Goal: Navigation & Orientation: Find specific page/section

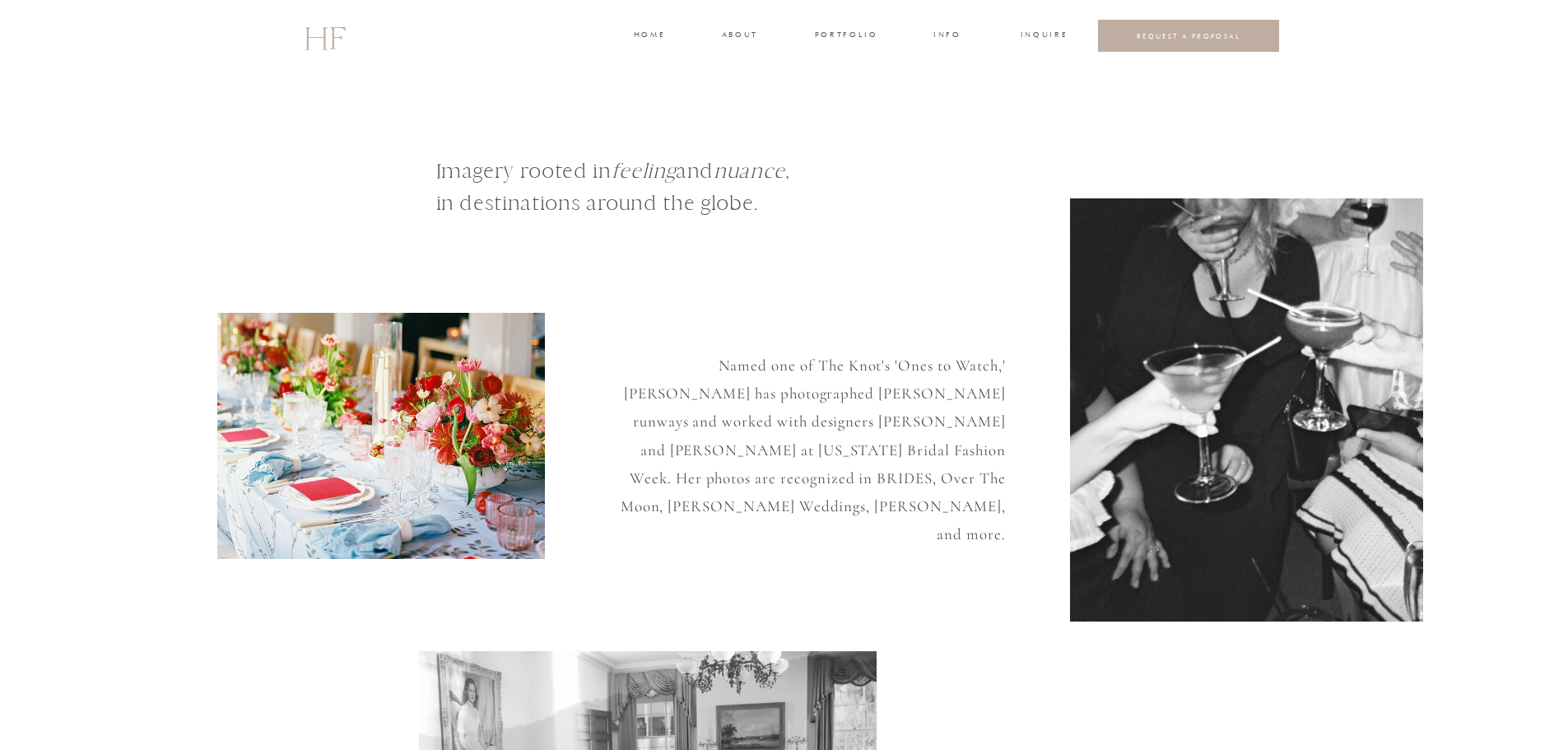
click at [819, 37] on h3 "portfolio" at bounding box center [846, 36] width 61 height 14
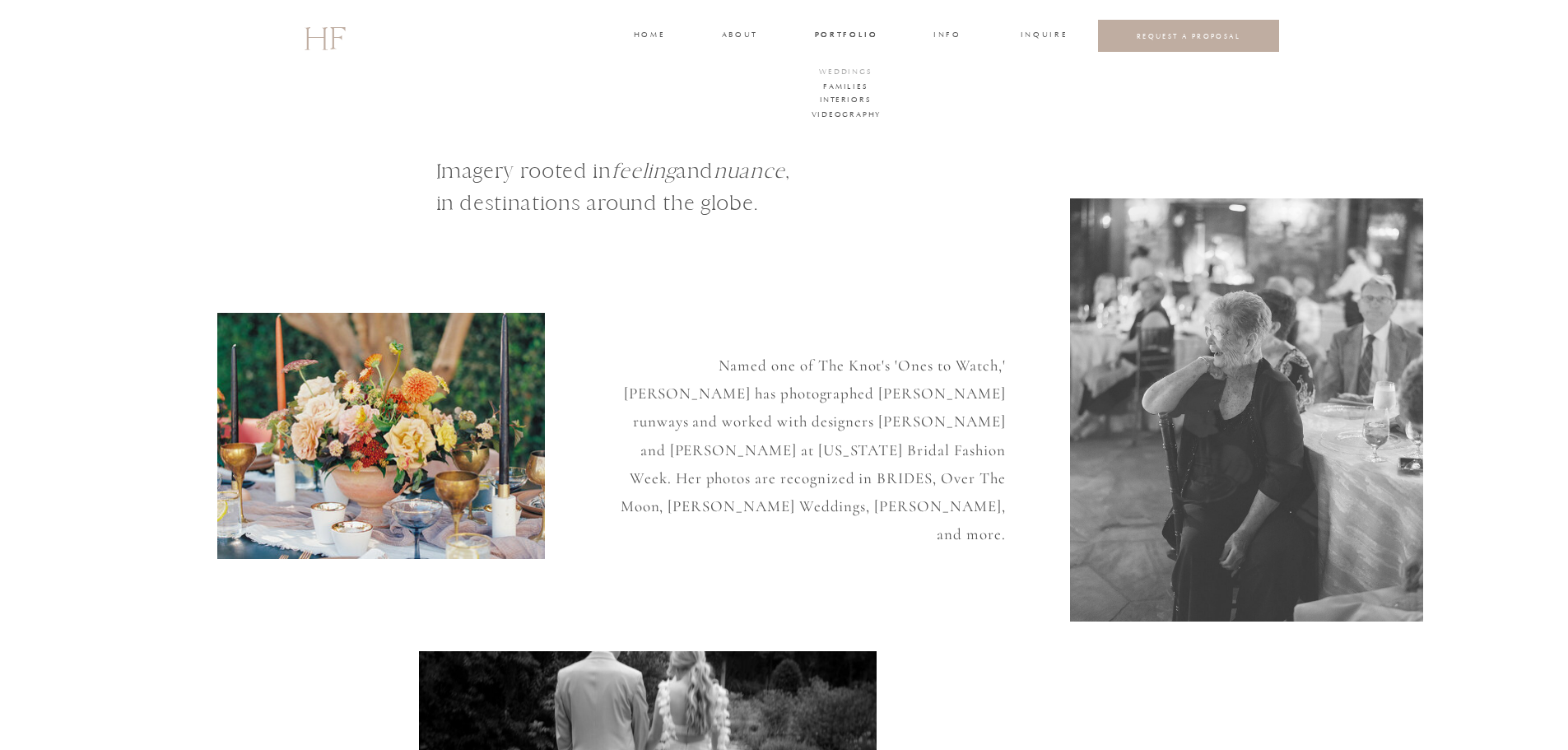
click at [865, 67] on h3 "WEDDINGS" at bounding box center [847, 72] width 58 height 14
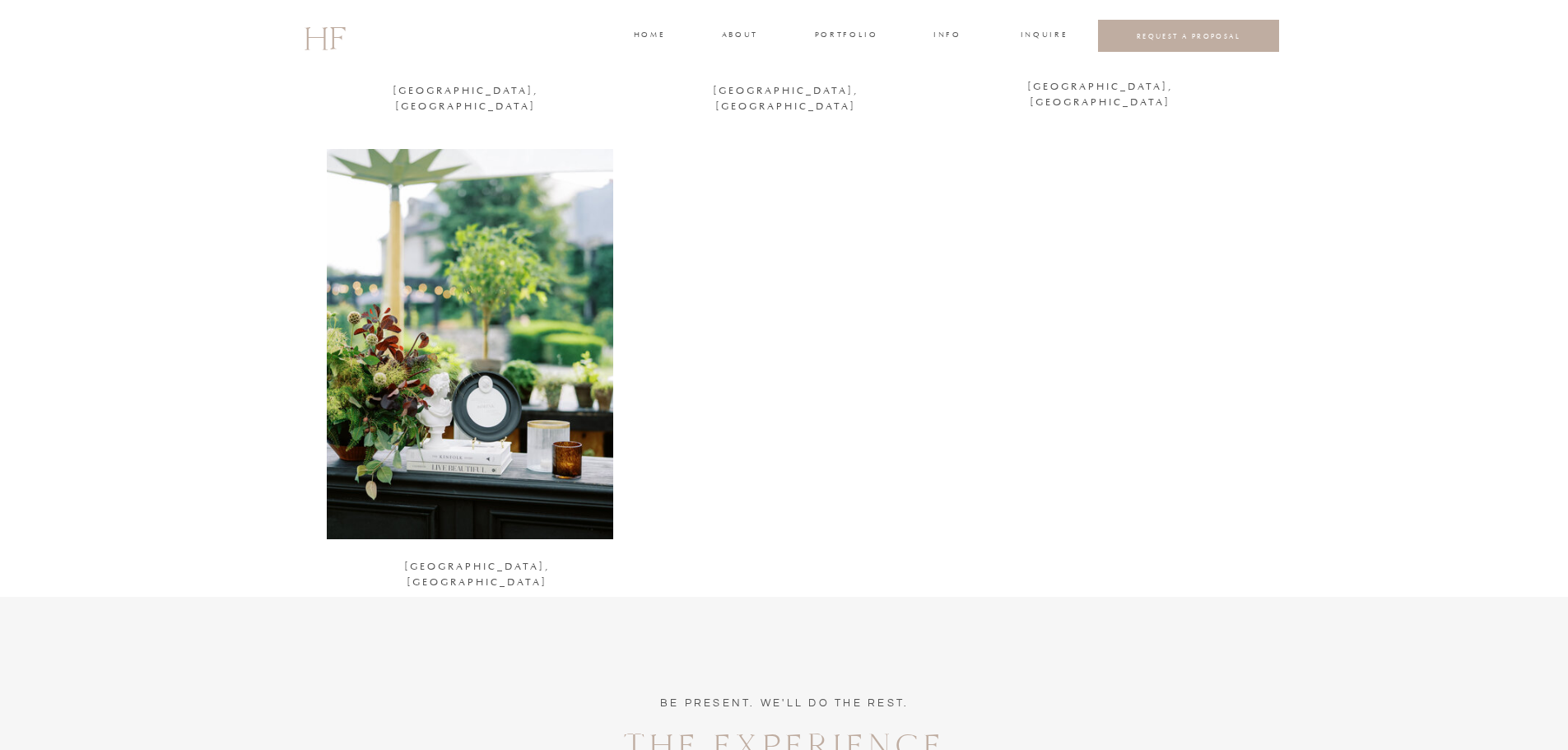
scroll to position [2201, 0]
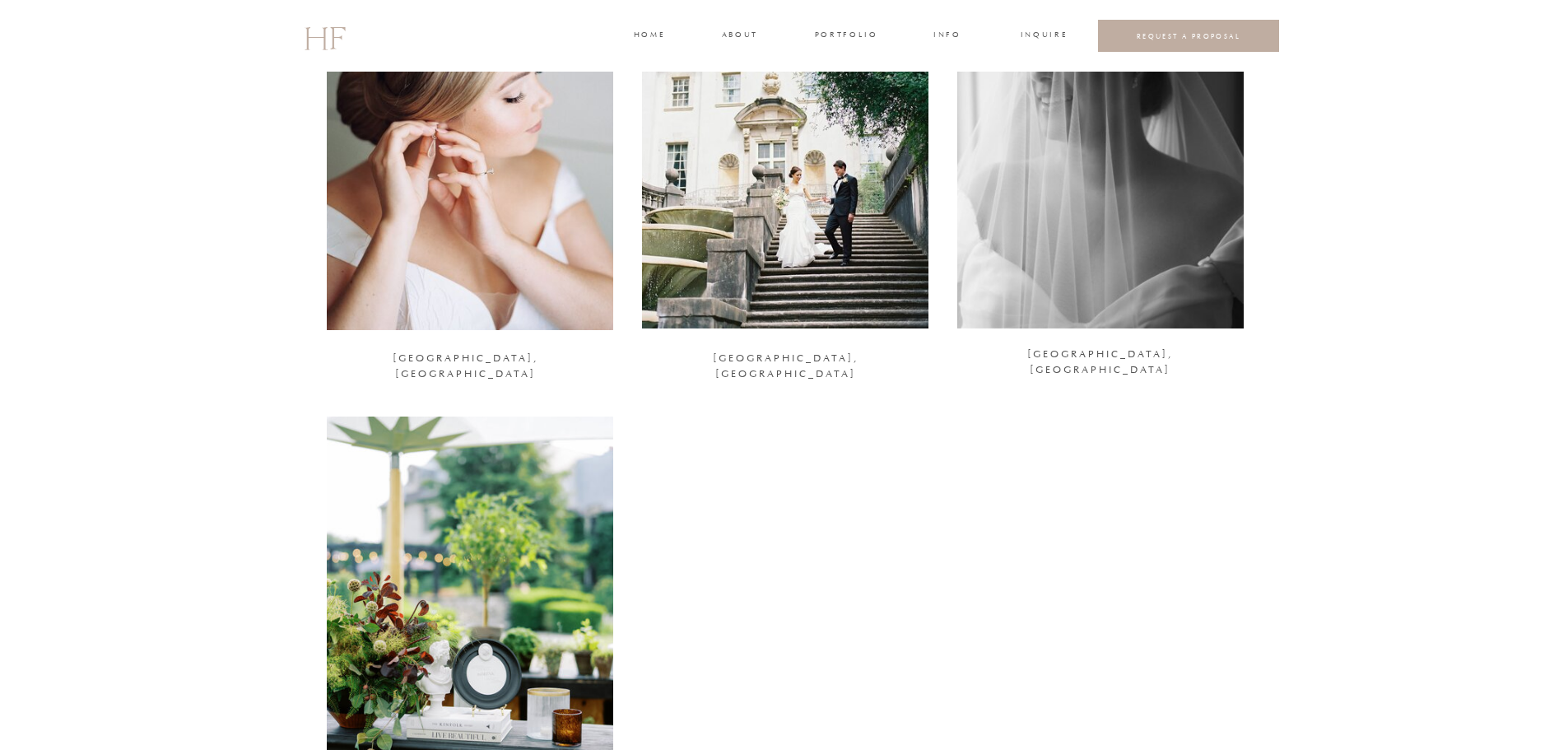
click at [535, 500] on div at bounding box center [470, 612] width 286 height 390
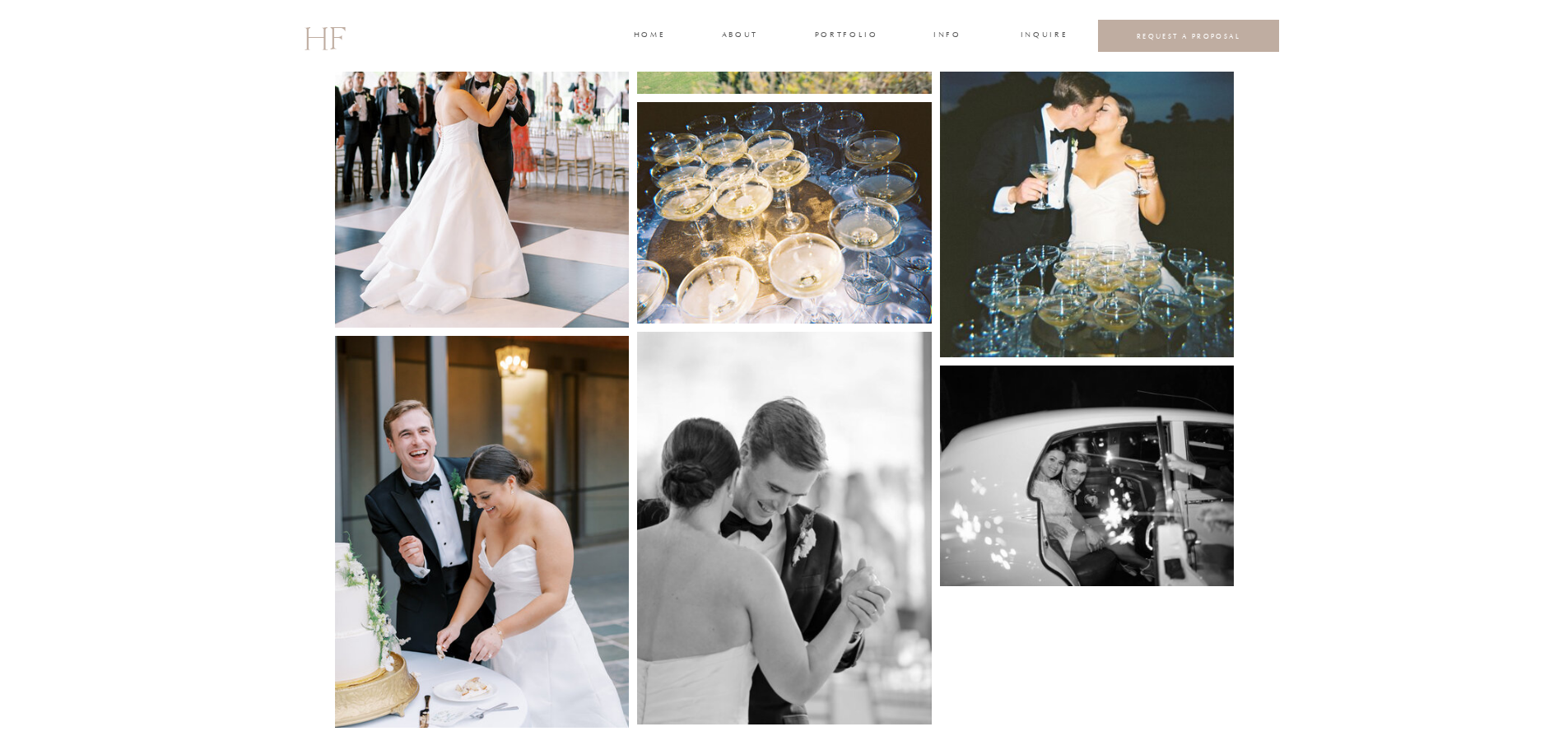
scroll to position [4330, 0]
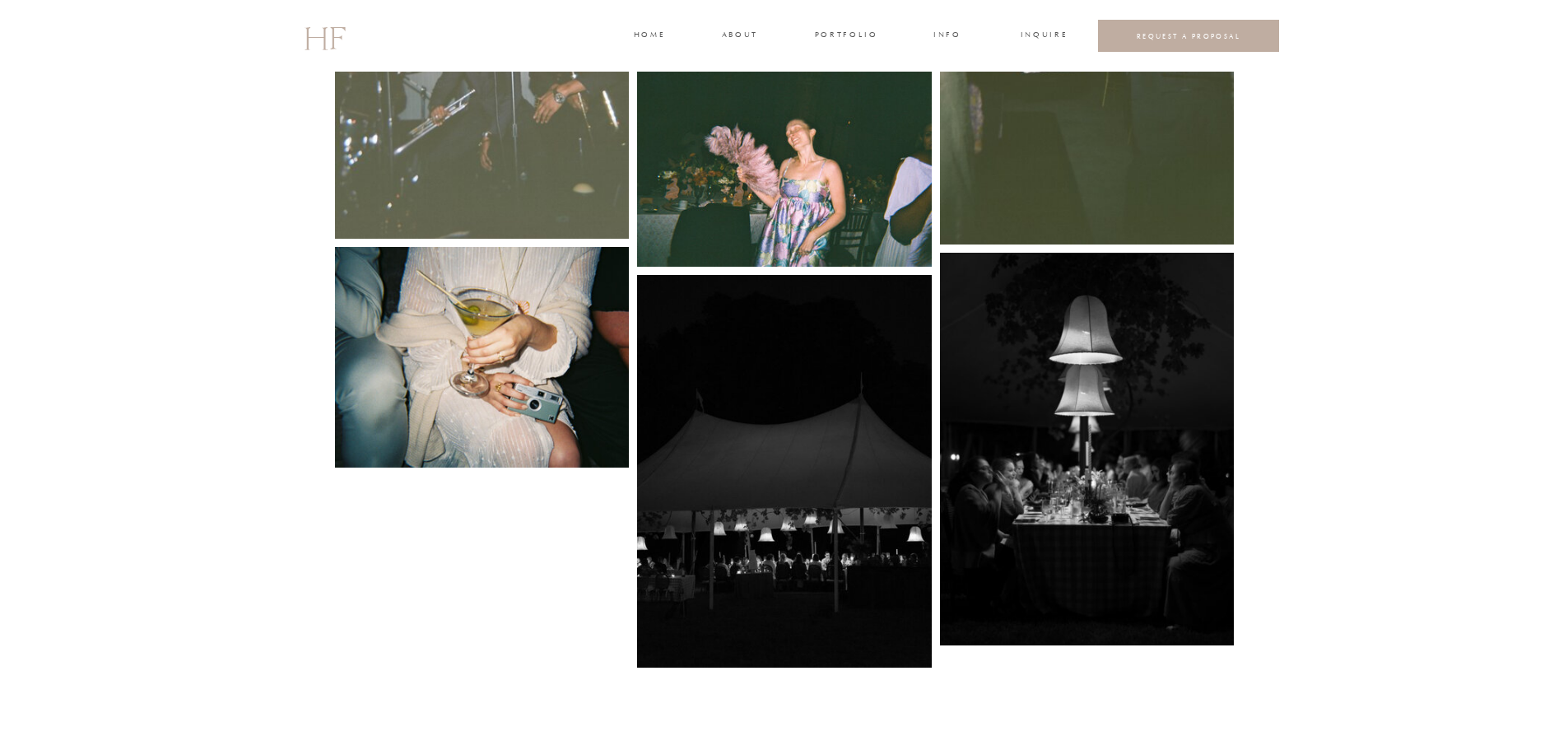
scroll to position [5069, 0]
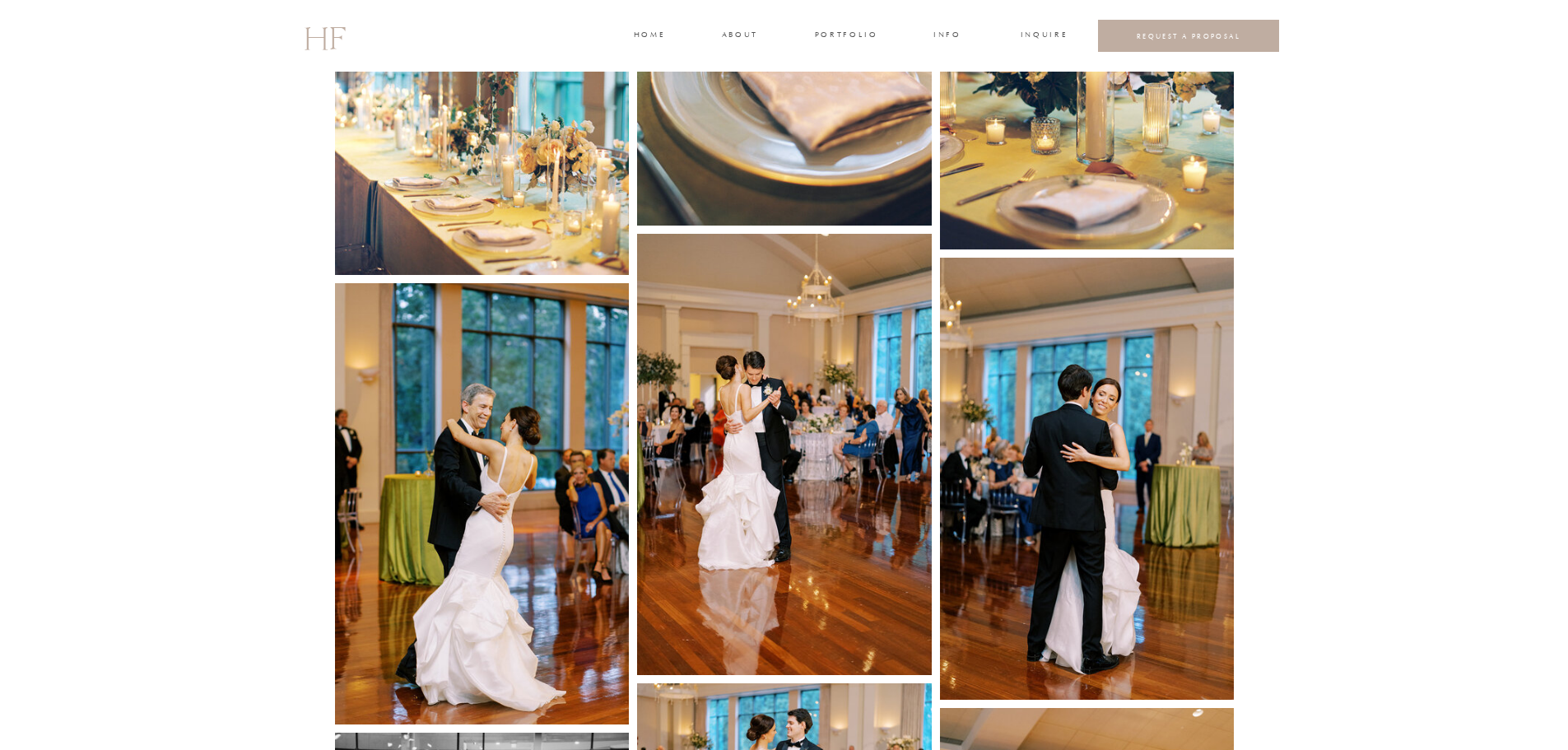
scroll to position [6232, 0]
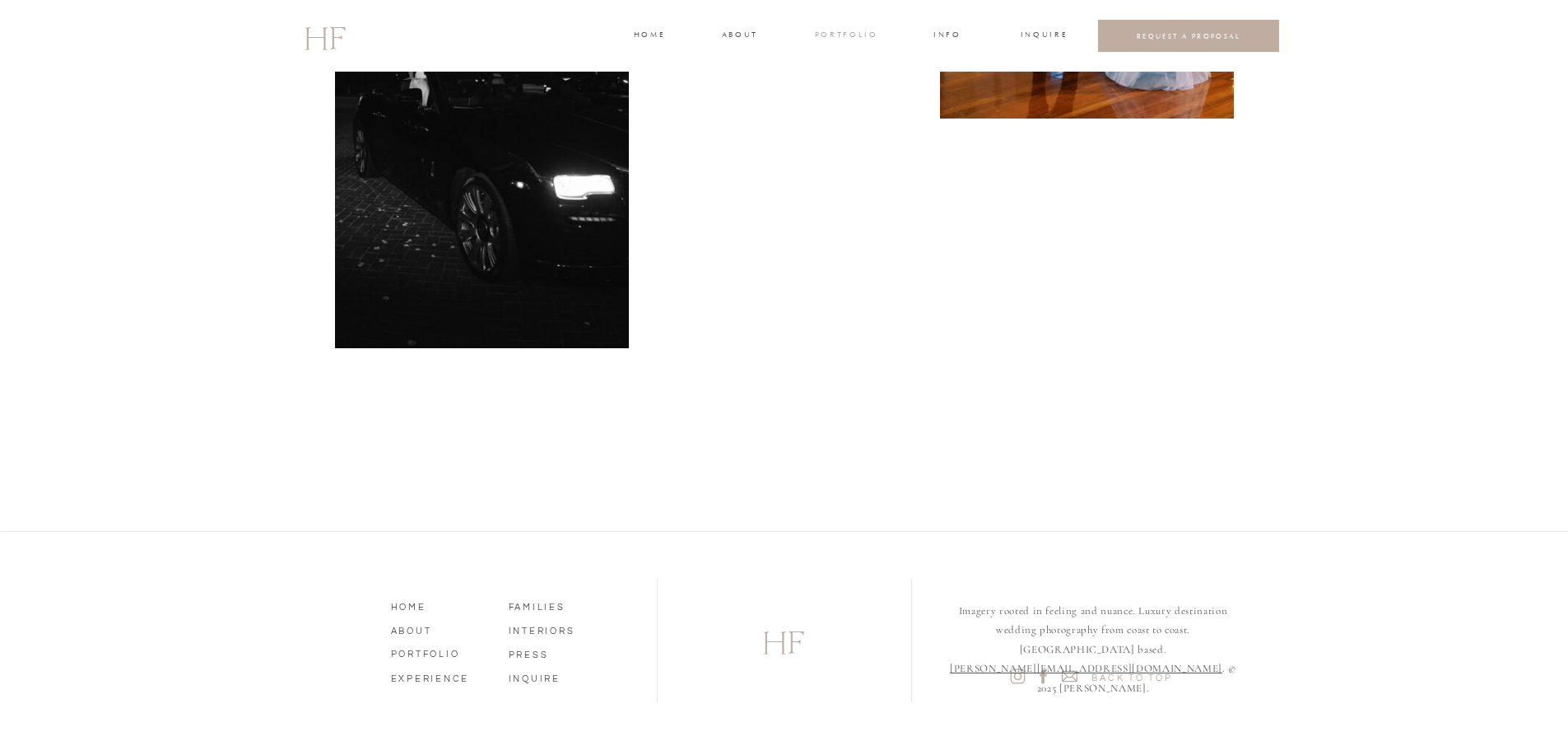
click at [853, 38] on h3 "portfolio" at bounding box center [846, 36] width 61 height 14
click at [865, 114] on h3 "VIDEOGRAPHY" at bounding box center [844, 115] width 65 height 14
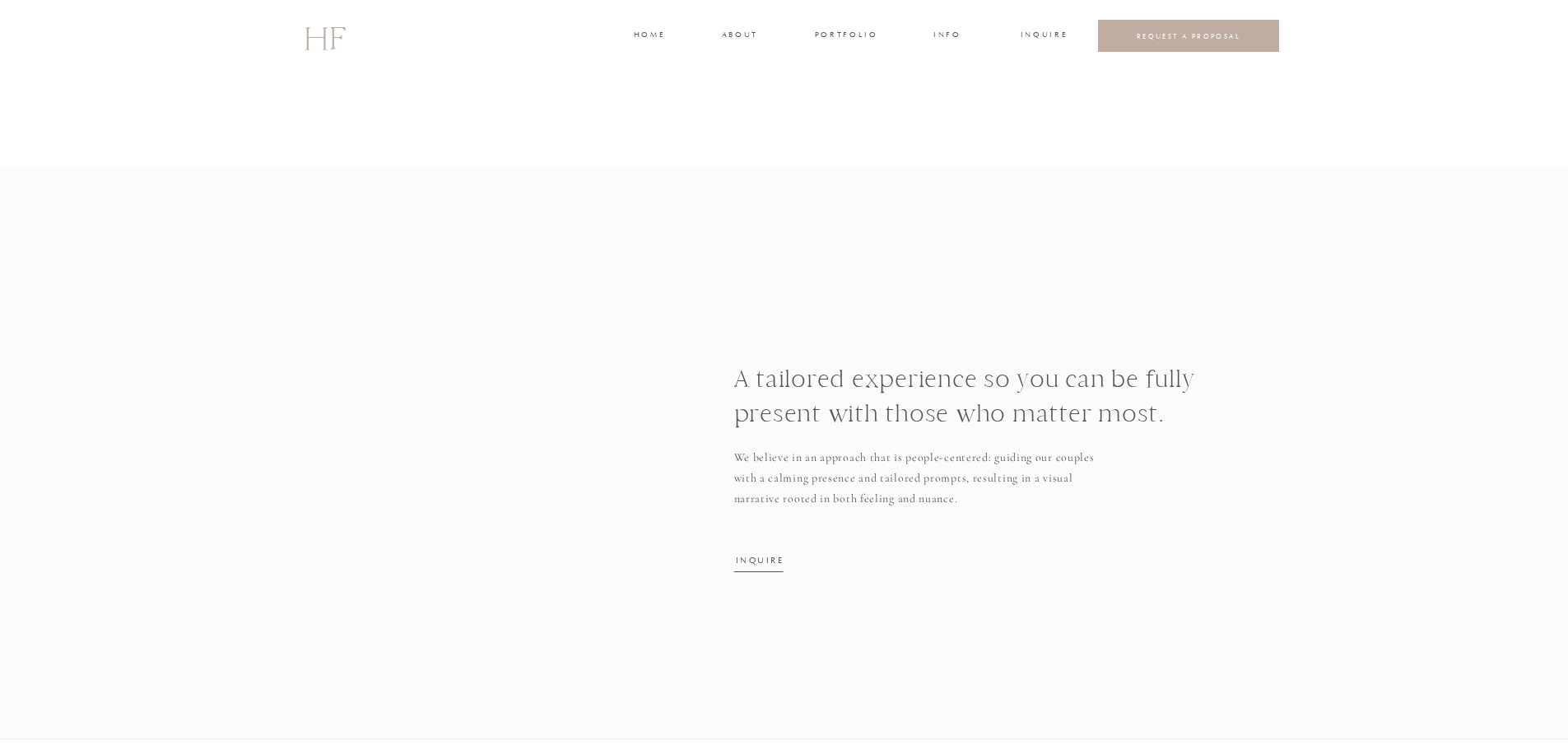
scroll to position [3567, 0]
